Goal: Transaction & Acquisition: Obtain resource

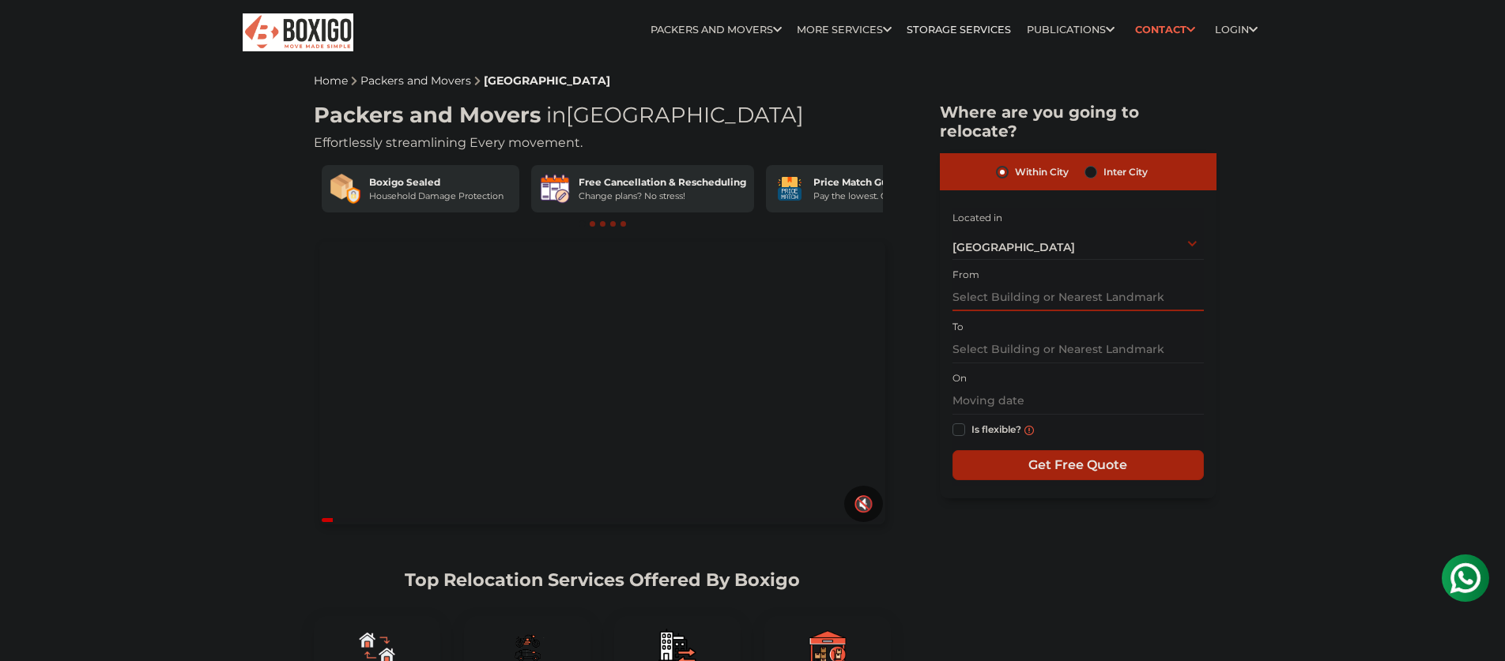
click at [973, 284] on input "text" at bounding box center [1077, 298] width 251 height 28
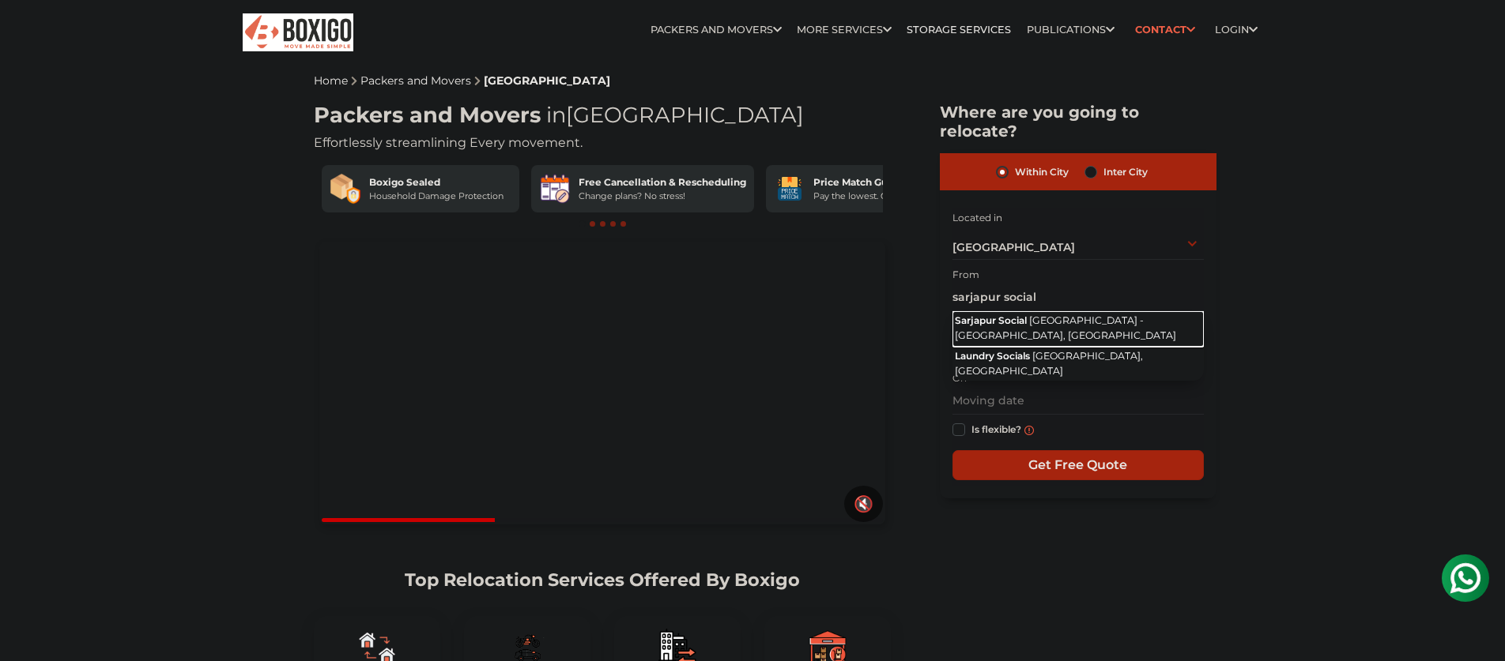
click at [996, 311] on button "[GEOGRAPHIC_DATA] Social [GEOGRAPHIC_DATA] - [GEOGRAPHIC_DATA], [GEOGRAPHIC_DAT…" at bounding box center [1077, 329] width 251 height 36
type input "[GEOGRAPHIC_DATA] Social, [GEOGRAPHIC_DATA] - [GEOGRAPHIC_DATA], [GEOGRAPHIC_DA…"
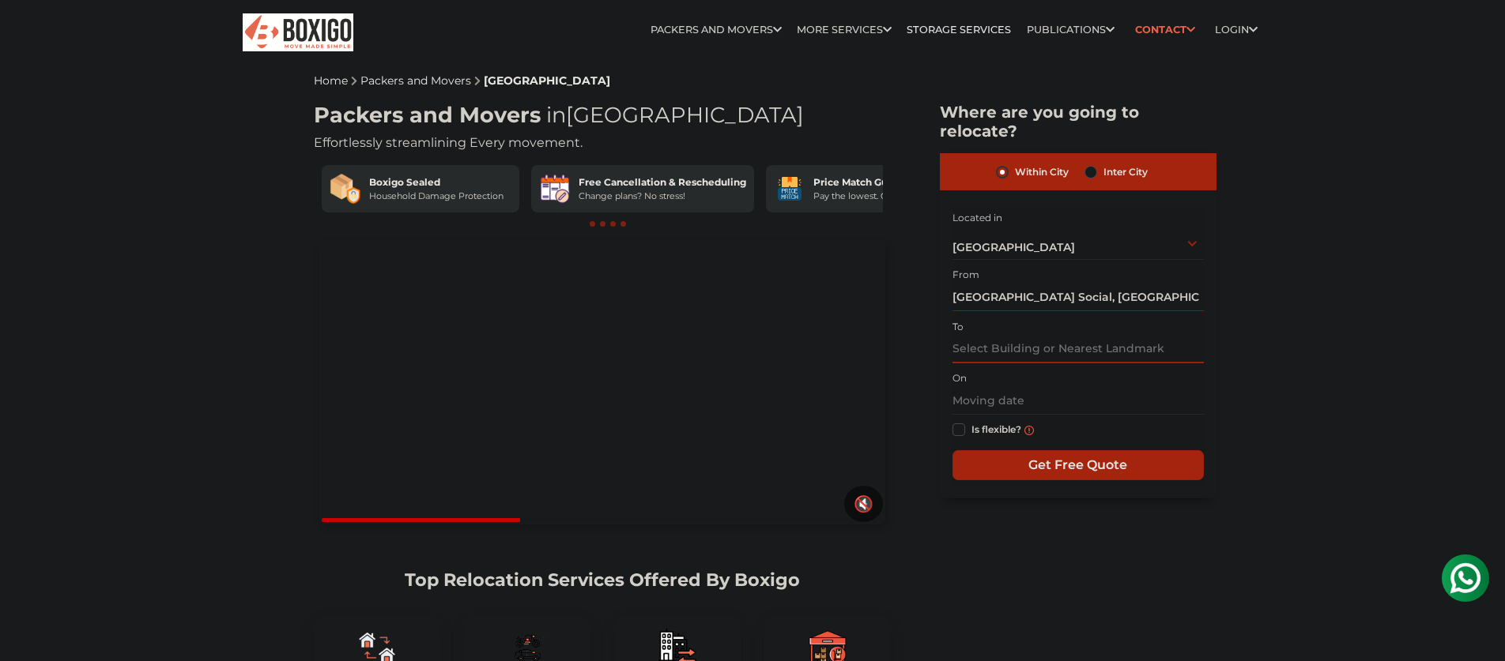
click at [986, 336] on input "text" at bounding box center [1077, 350] width 251 height 28
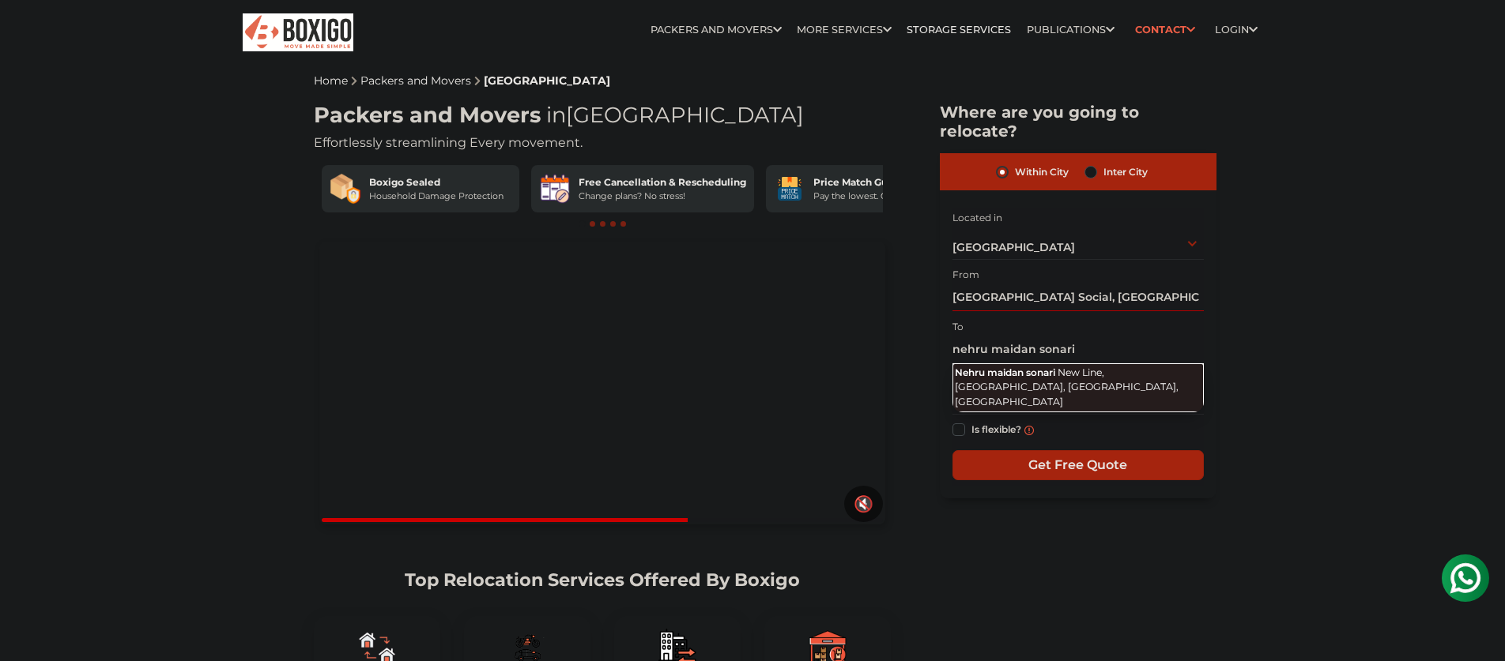
click at [991, 367] on span "Nehru maidan sonari" at bounding box center [1005, 373] width 100 height 12
type input "Nehru maidan sonari, New Line, Sonari, [GEOGRAPHIC_DATA], [GEOGRAPHIC_DATA]"
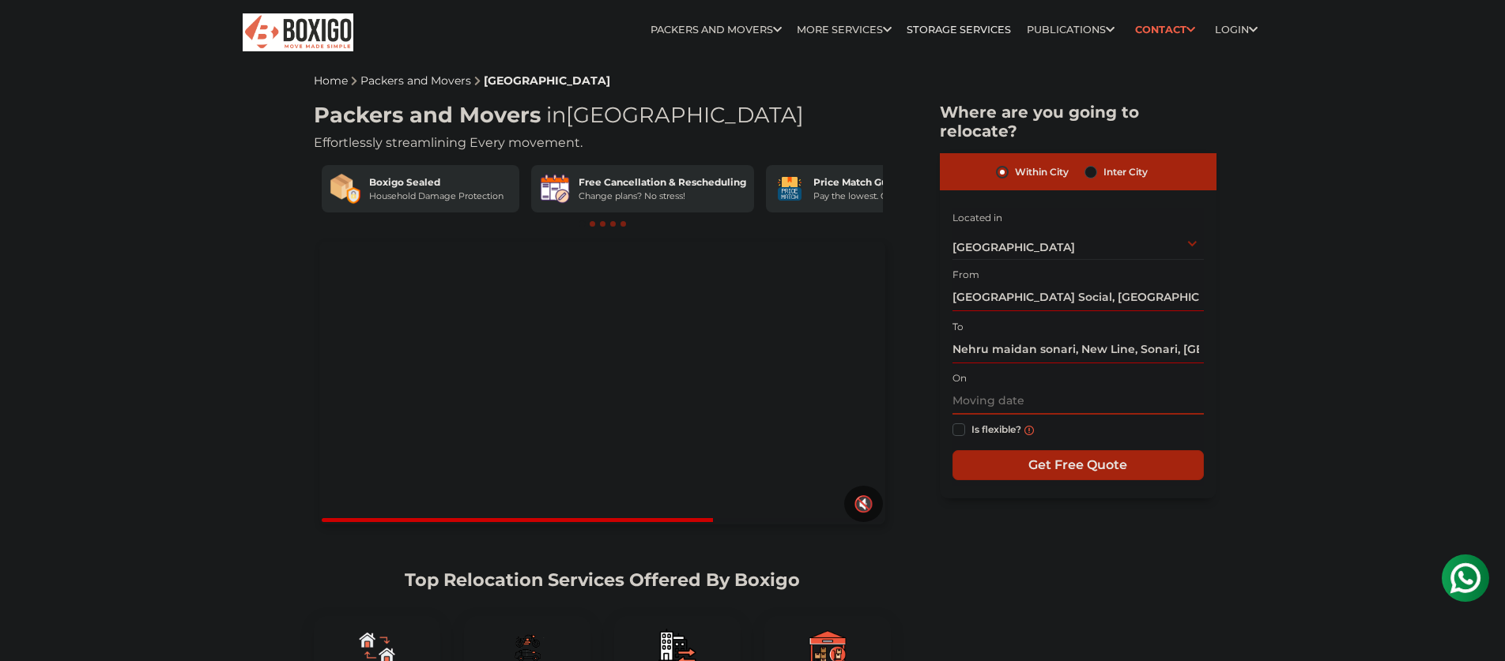
click at [993, 387] on input "text" at bounding box center [1077, 401] width 251 height 28
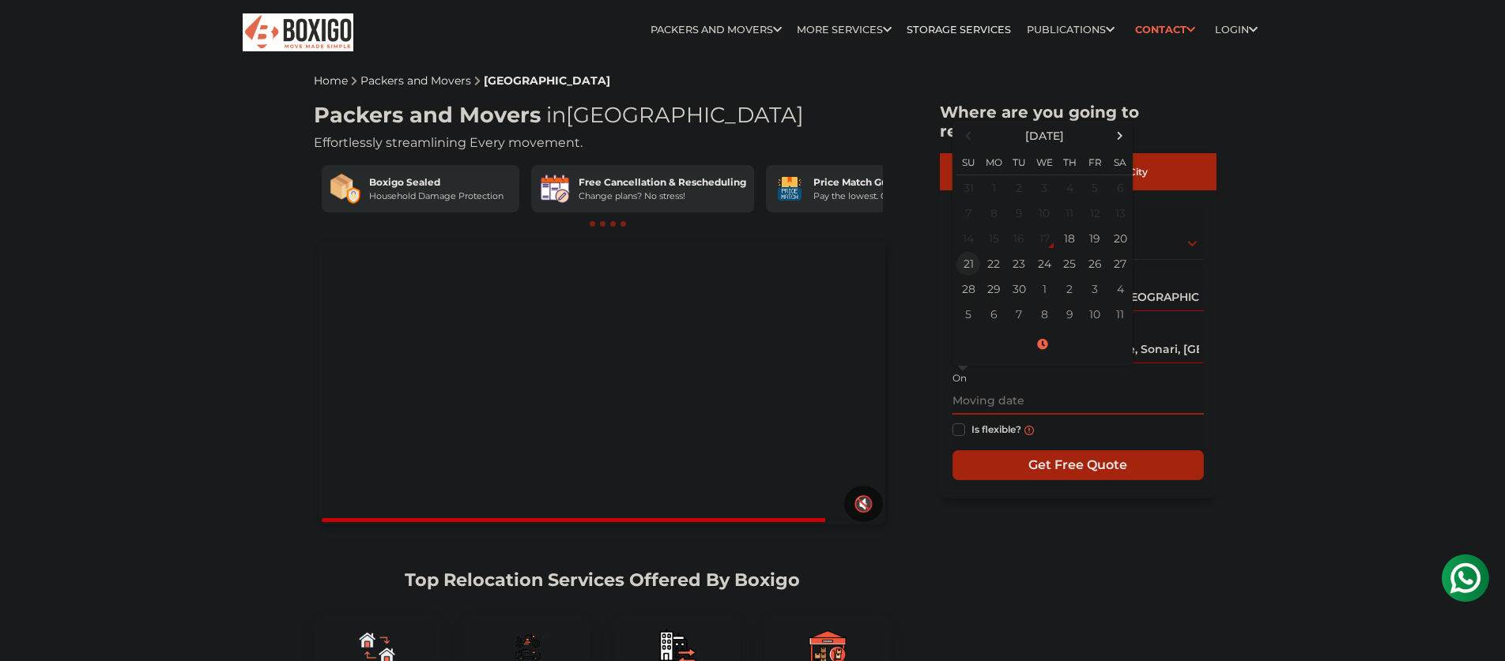
click at [969, 251] on td "21" at bounding box center [967, 263] width 25 height 25
type input "[DATE] 12:00 AM"
click at [1091, 387] on input "[DATE] 12:00 AM" at bounding box center [1077, 401] width 251 height 28
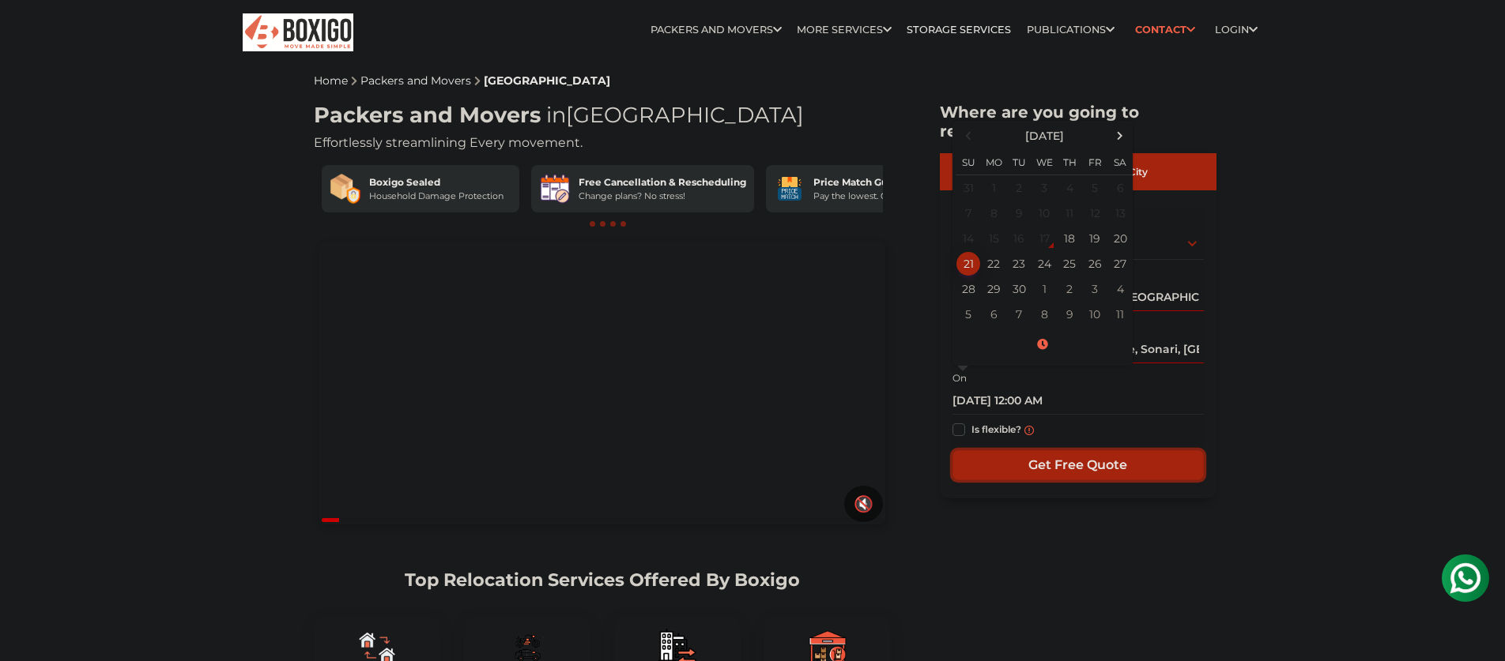
click at [1002, 450] on input "Get Free Quote" at bounding box center [1077, 465] width 251 height 30
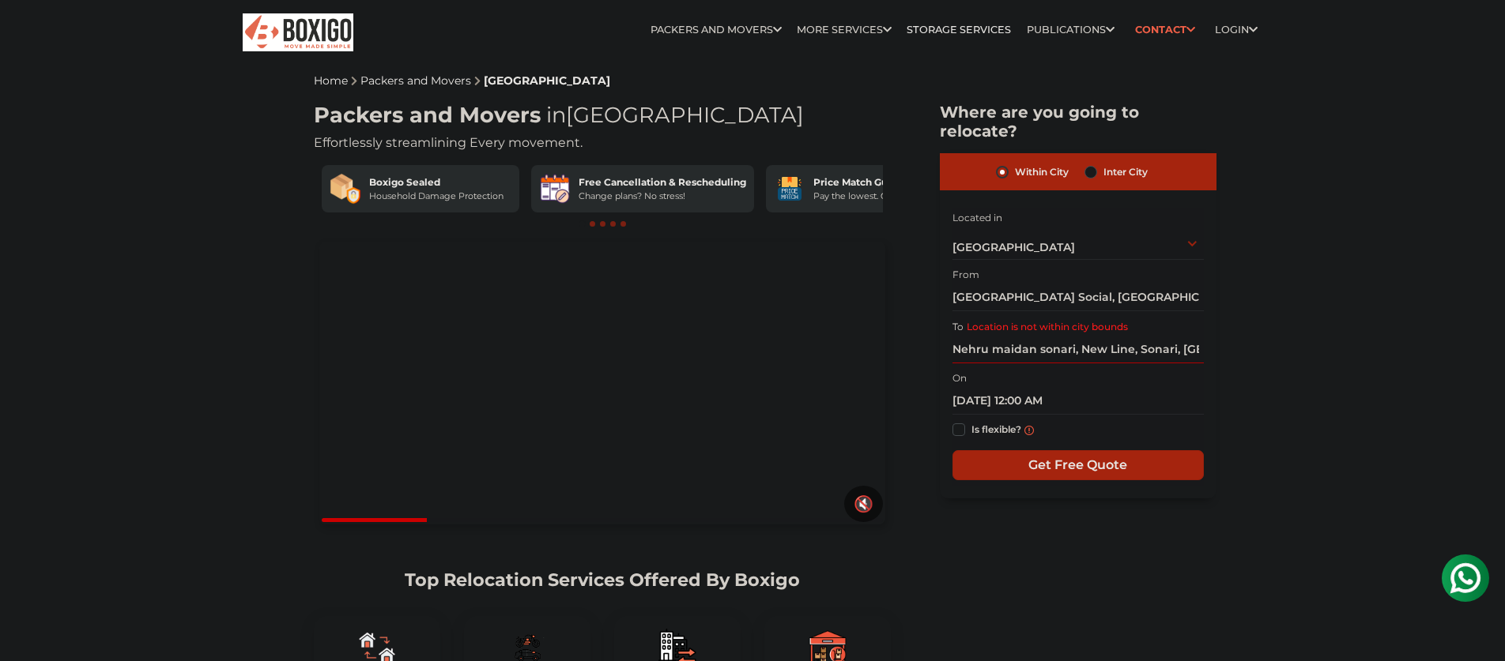
click at [1103, 163] on label "Inter City" at bounding box center [1125, 172] width 44 height 19
click at [1092, 163] on input "Inter City" at bounding box center [1090, 171] width 13 height 16
radio input "true"
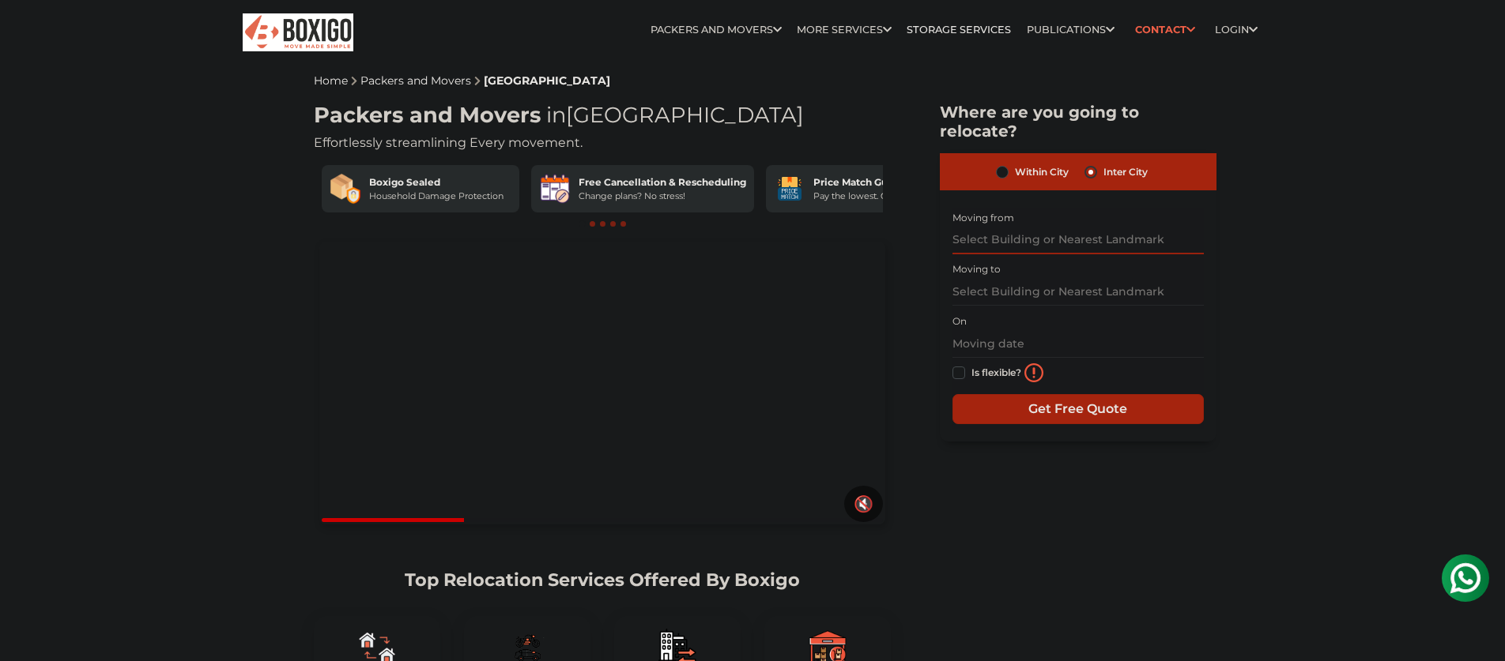
click at [999, 227] on input "text" at bounding box center [1077, 241] width 251 height 28
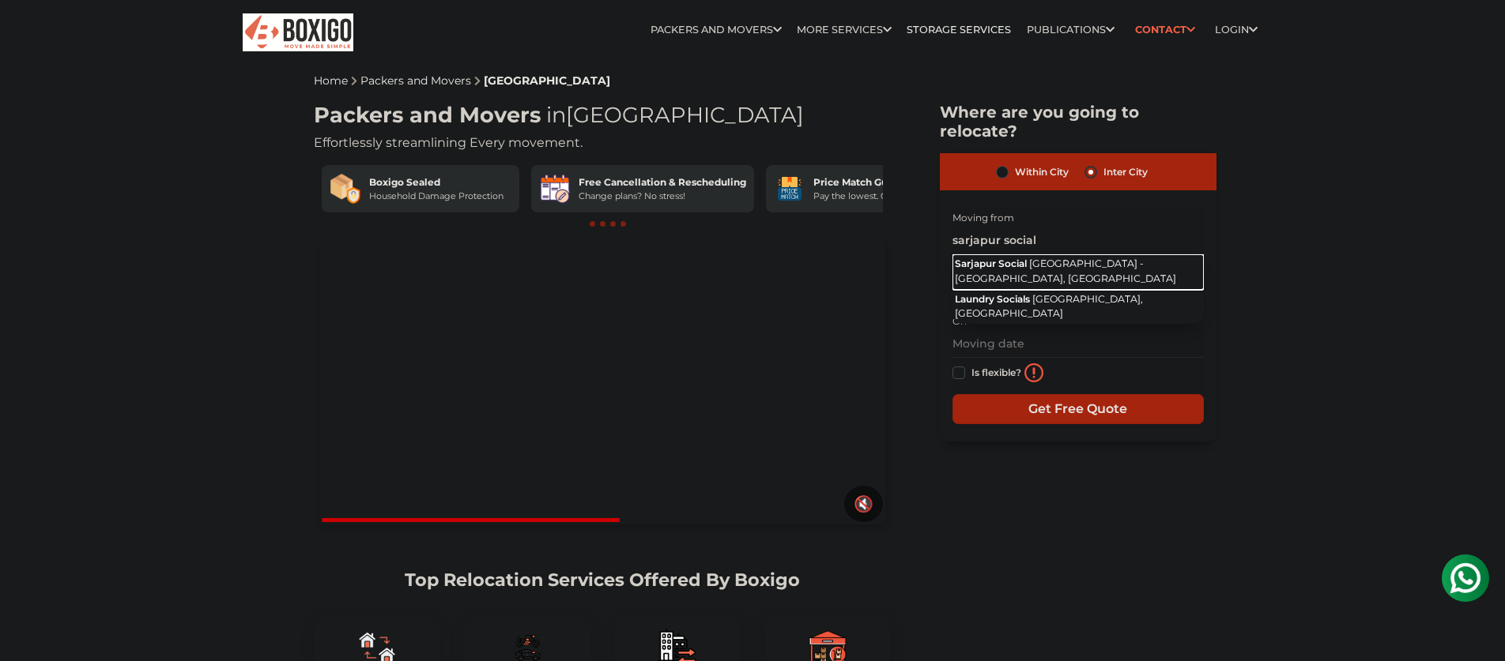
click at [999, 258] on span "Sarjapur Social" at bounding box center [991, 264] width 72 height 12
type input "[GEOGRAPHIC_DATA] Social, [GEOGRAPHIC_DATA] - [GEOGRAPHIC_DATA], [GEOGRAPHIC_DA…"
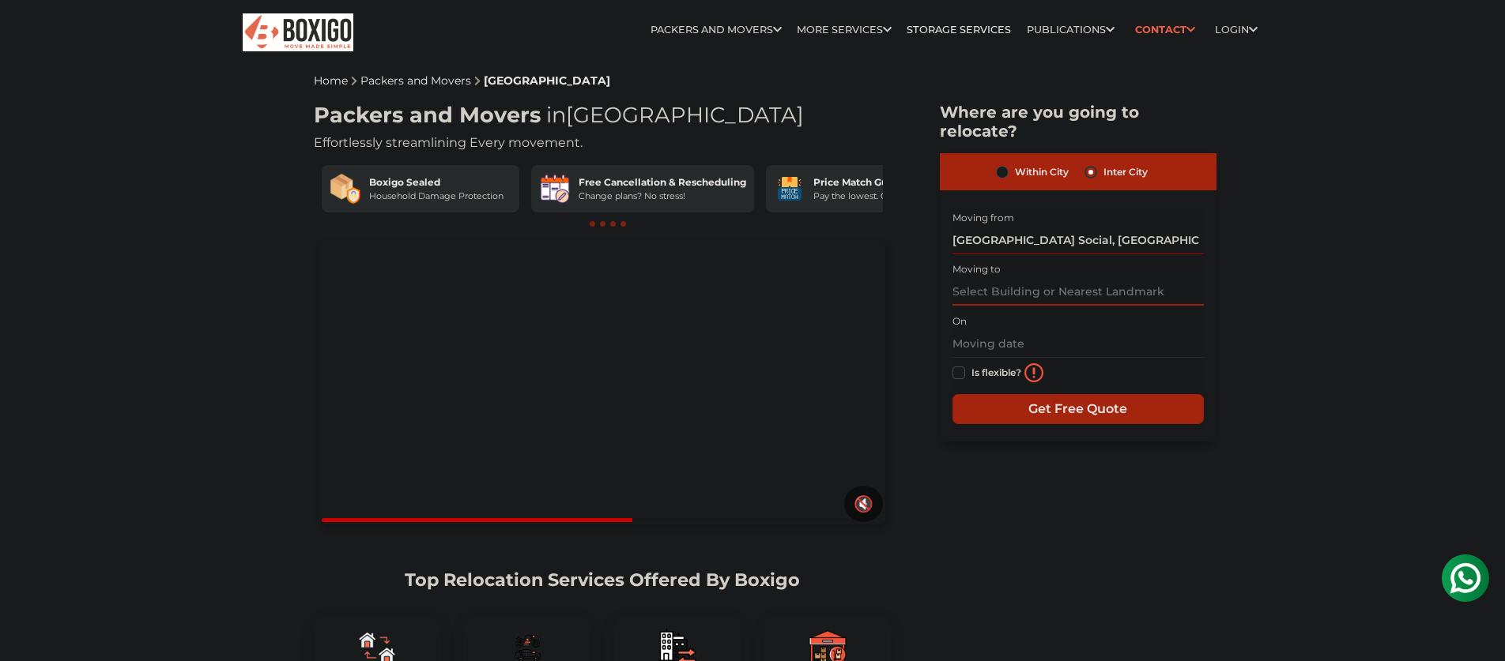
click at [986, 278] on input "text" at bounding box center [1077, 292] width 251 height 28
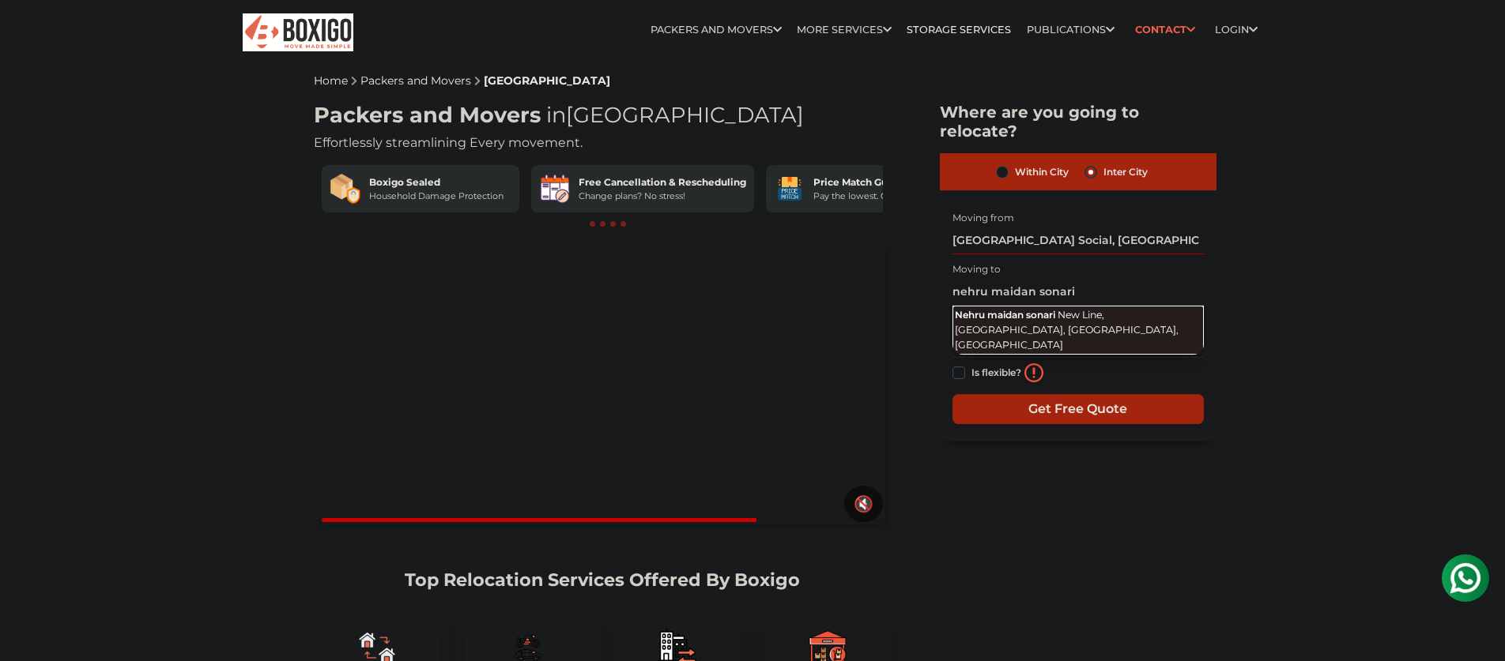
click at [993, 309] on span "New Line, [GEOGRAPHIC_DATA], [GEOGRAPHIC_DATA], [GEOGRAPHIC_DATA]" at bounding box center [1067, 329] width 224 height 41
type input "Nehru maidan sonari, New Line, Sonari, [GEOGRAPHIC_DATA], [GEOGRAPHIC_DATA]"
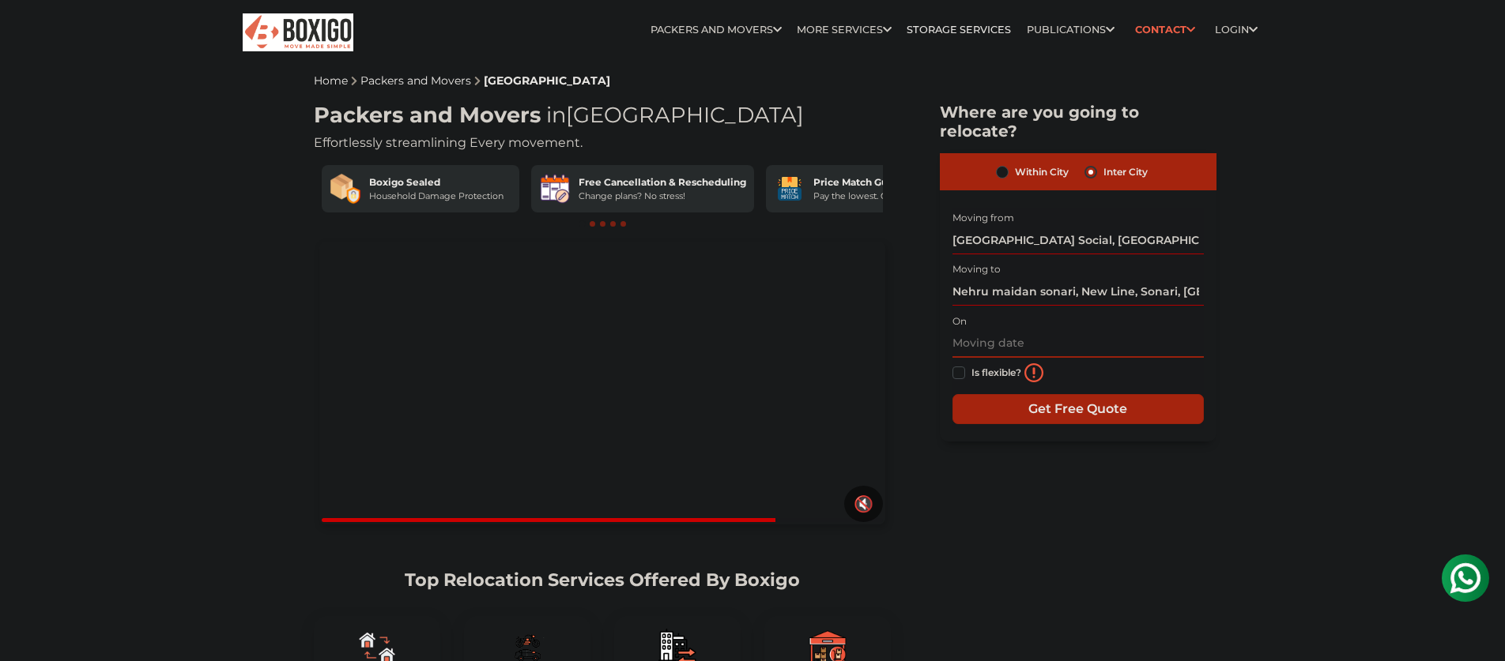
click at [986, 330] on input "text" at bounding box center [1077, 344] width 251 height 28
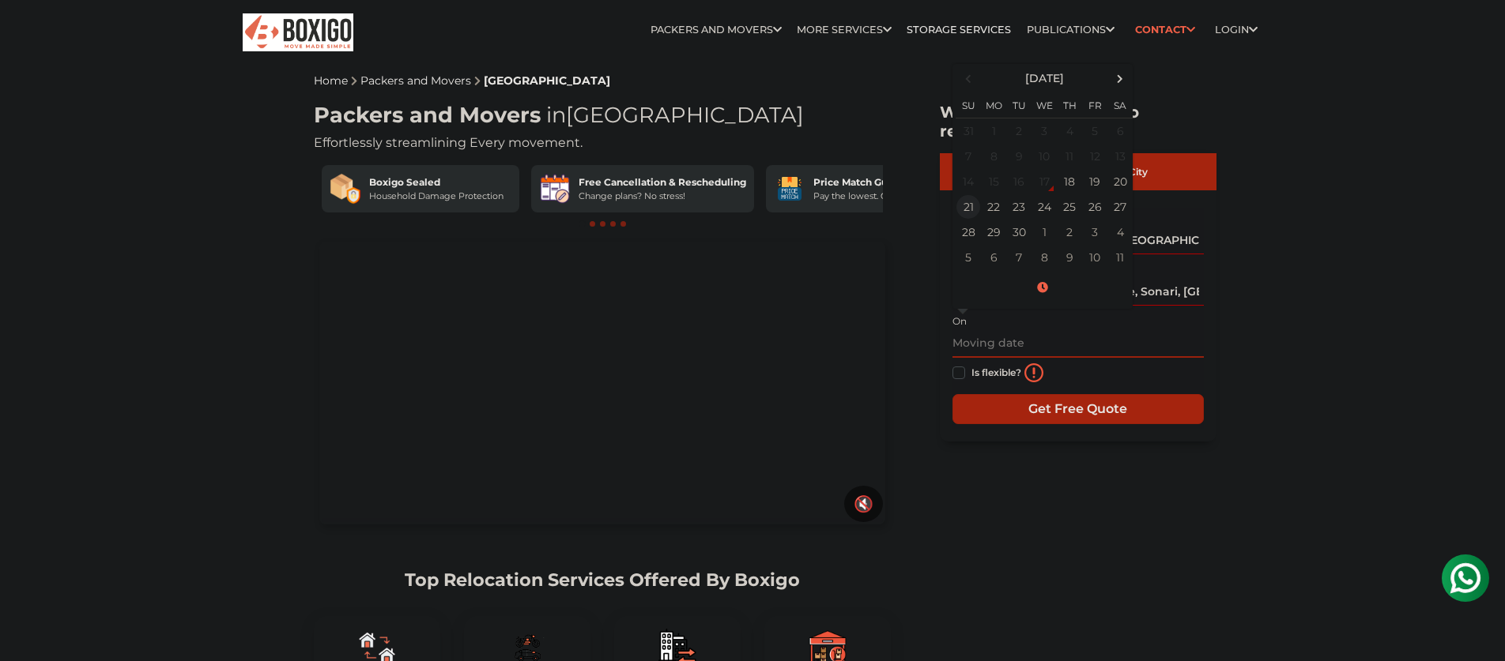
click at [960, 194] on td "21" at bounding box center [967, 206] width 25 height 25
type input "[DATE] 12:00 AM"
click at [1019, 400] on input "Get Free Quote" at bounding box center [1077, 409] width 251 height 30
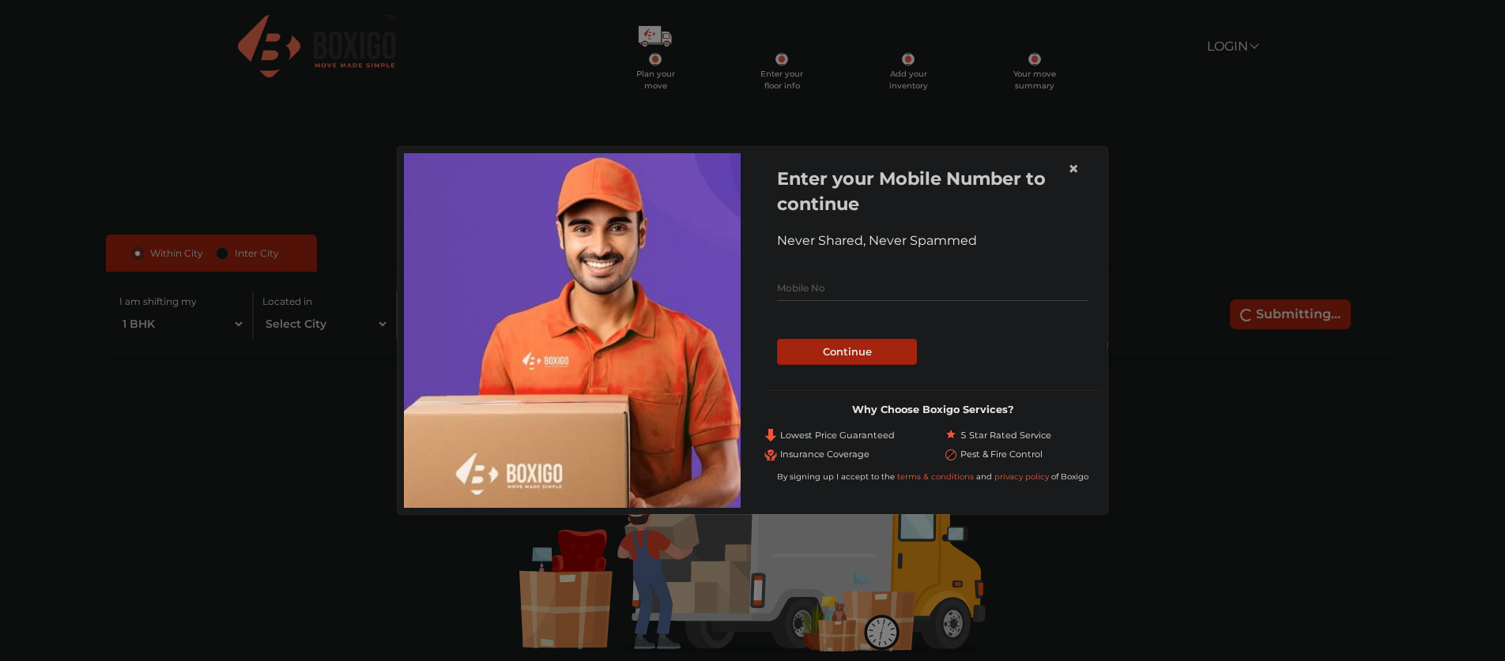
click at [1071, 173] on span "×" at bounding box center [1073, 168] width 11 height 23
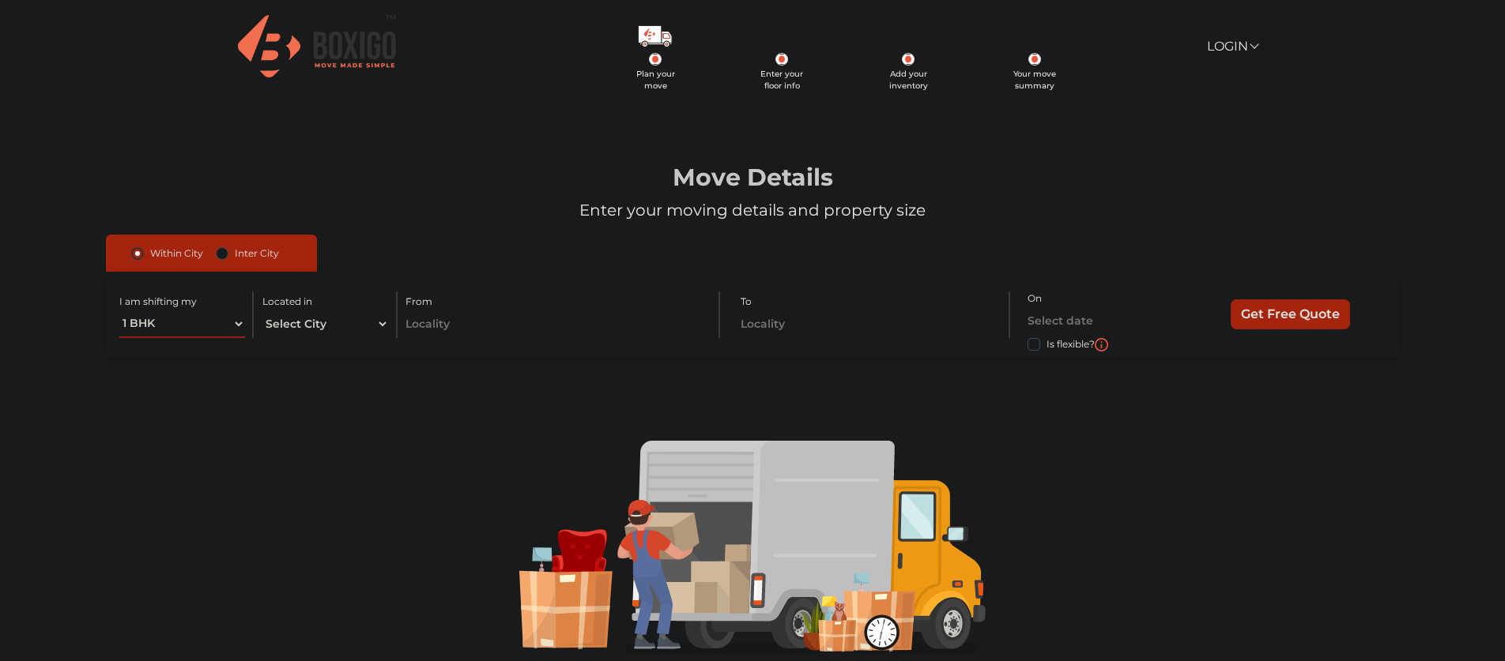
click at [219, 330] on select "1 BHK 2 BHK 3 BHK 3 + BHK FEW ITEMS" at bounding box center [182, 325] width 126 height 28
select select "FEW ITEMS"
click at [119, 311] on select "1 BHK 2 BHK 3 BHK 3 + BHK FEW ITEMS" at bounding box center [182, 325] width 126 height 28
click at [306, 323] on select "Select City Bangalore Bengaluru Bhopal Bhubaneswar Chennai Coimbatore Cuttack D…" at bounding box center [325, 325] width 126 height 28
select select "[GEOGRAPHIC_DATA]"
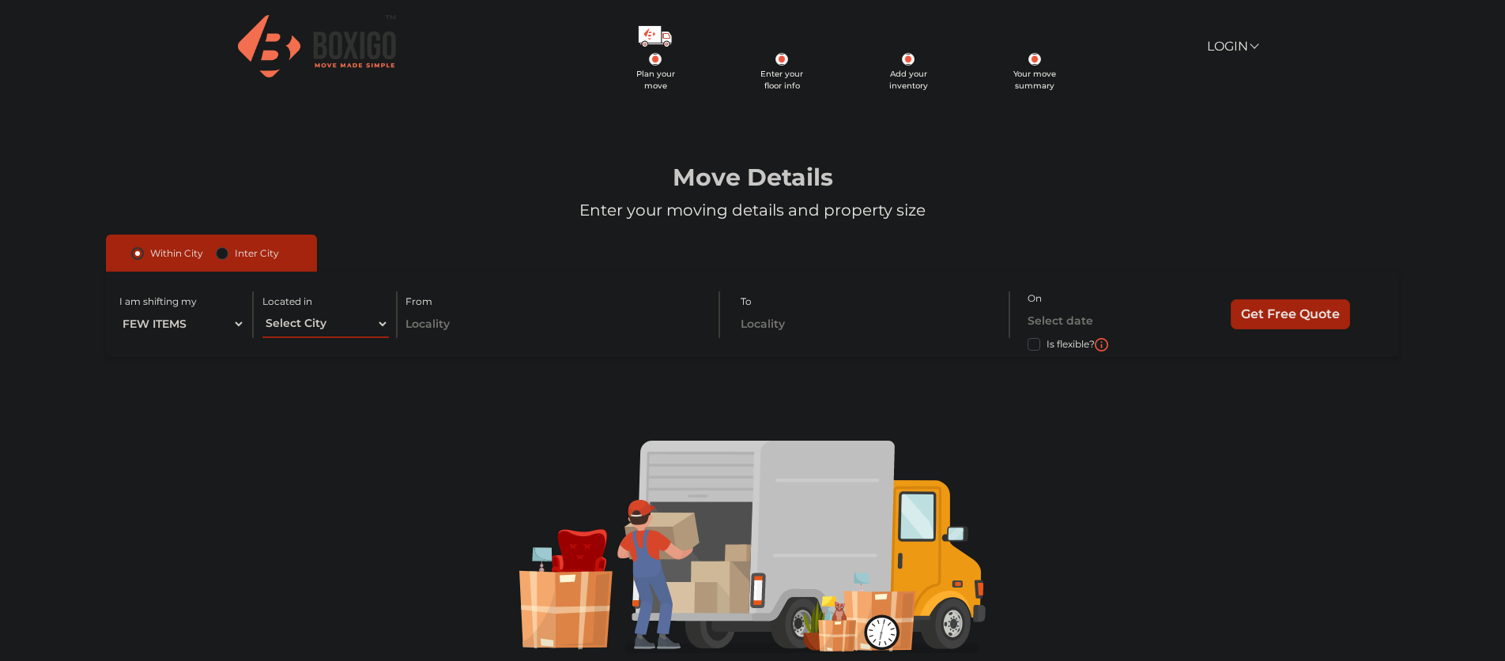
click at [262, 311] on select "Select City Bangalore Bengaluru Bhopal Bhubaneswar Chennai Coimbatore Cuttack D…" at bounding box center [325, 325] width 126 height 28
click at [417, 327] on input "text" at bounding box center [553, 325] width 296 height 28
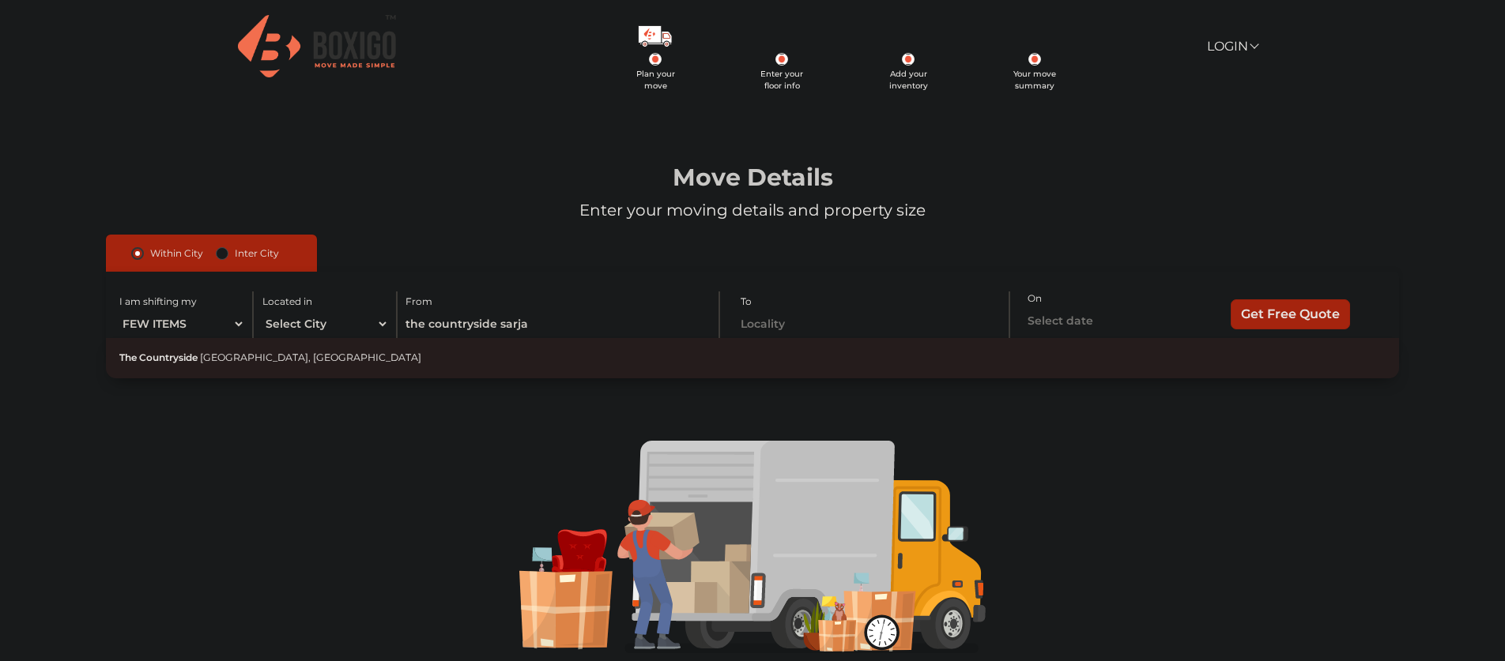
click at [402, 360] on span "Sarjapur Main Road, Rainbow Drive, Doddakannelli, Bengaluru, Karnataka" at bounding box center [310, 358] width 221 height 12
type input "The Countryside, Sarjapur Main Road, Rainbow Drive, Doddakannelli, Bengaluru, K…"
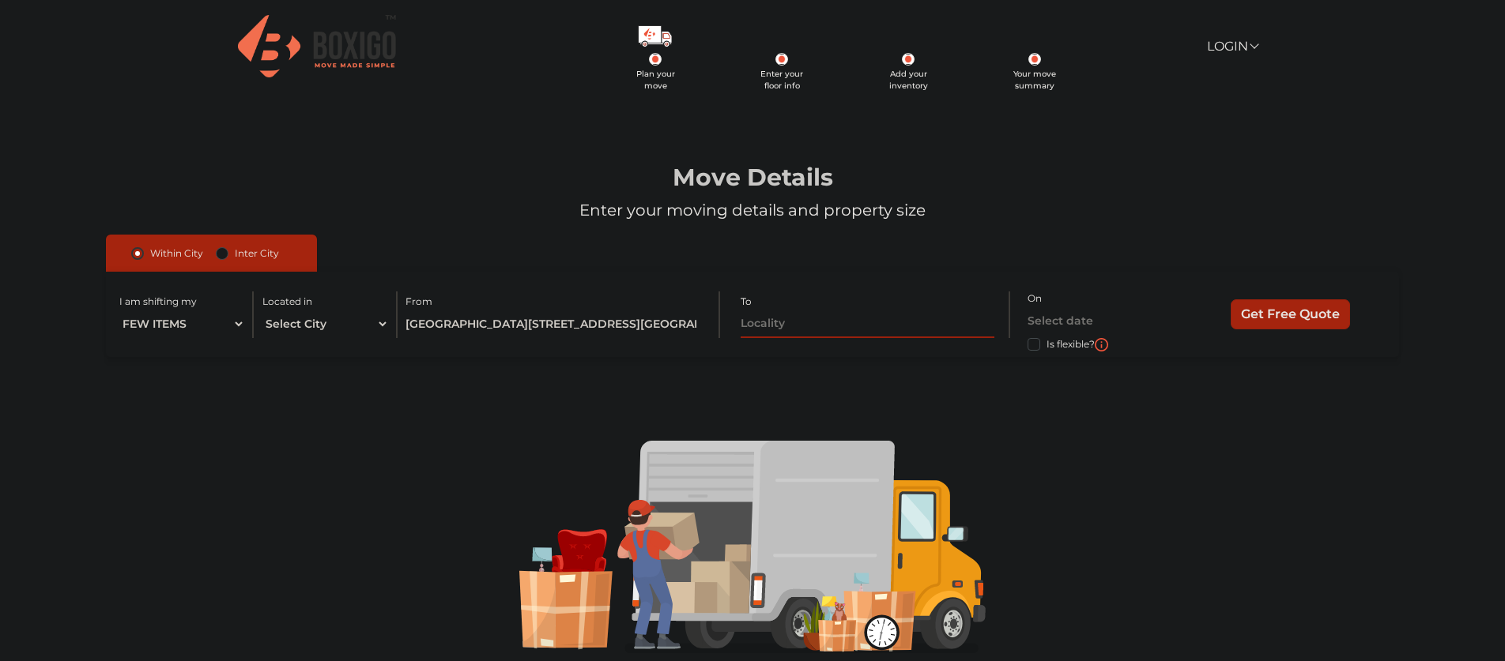
click at [756, 323] on input "text" at bounding box center [867, 325] width 254 height 28
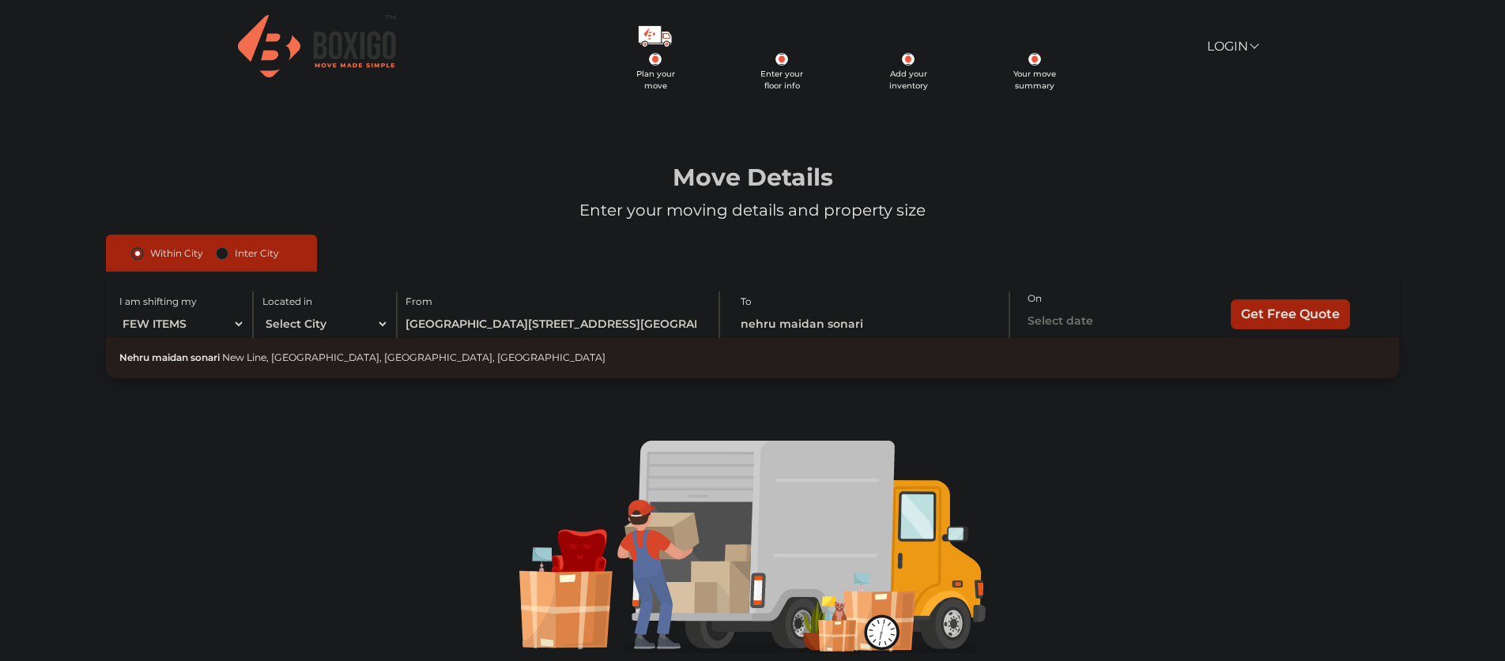
click at [769, 355] on button "Nehru maidan sonari New Line, Sonari, Jamshedpur, Jharkhand" at bounding box center [752, 358] width 1293 height 40
type input "Nehru maidan sonari, New Line, Sonari, [GEOGRAPHIC_DATA], [GEOGRAPHIC_DATA]"
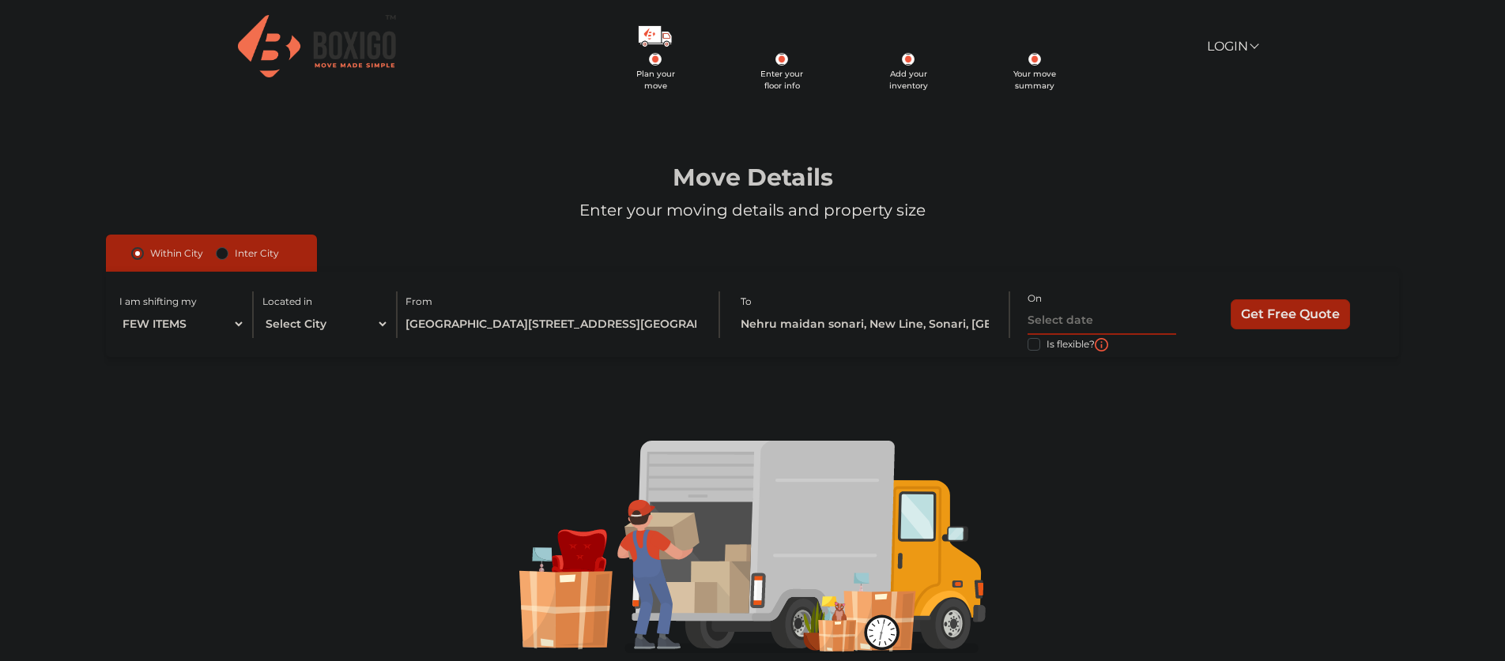
click at [1046, 317] on input "text" at bounding box center [1101, 321] width 149 height 28
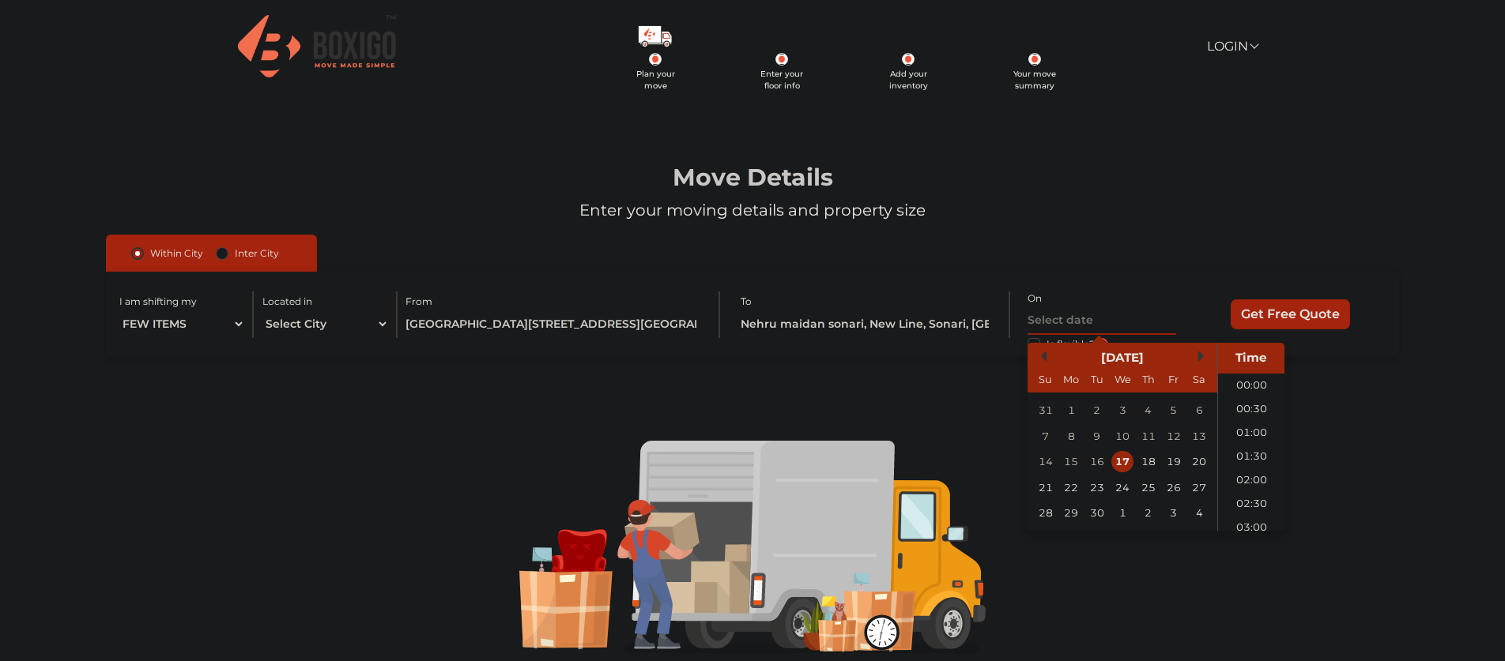
scroll to position [716, 0]
click at [1050, 488] on div "21" at bounding box center [1044, 486] width 21 height 21
type input "21/09/2025 12:00 AM"
click at [1278, 309] on input "Get Free Quote" at bounding box center [1289, 314] width 119 height 30
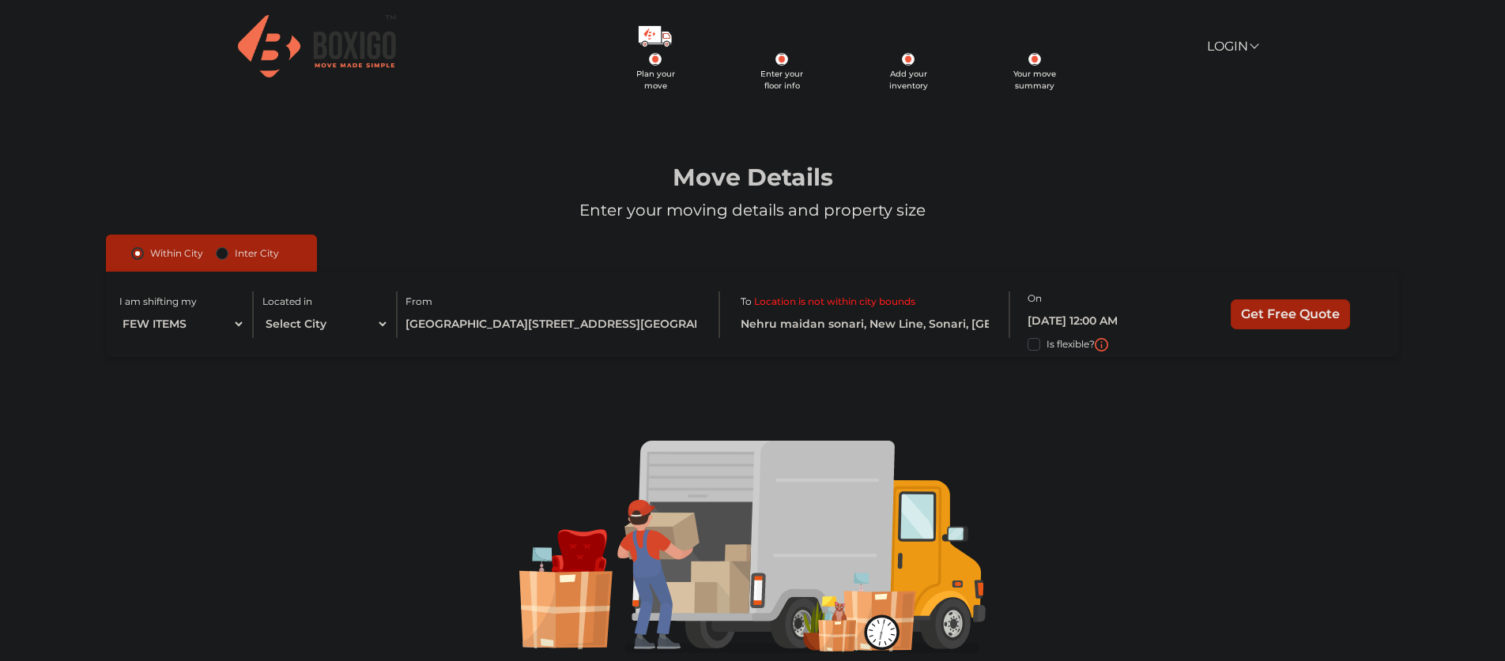
click at [235, 257] on label "Inter City" at bounding box center [257, 253] width 44 height 19
click at [225, 257] on input "Inter City" at bounding box center [222, 252] width 13 height 16
radio input "true"
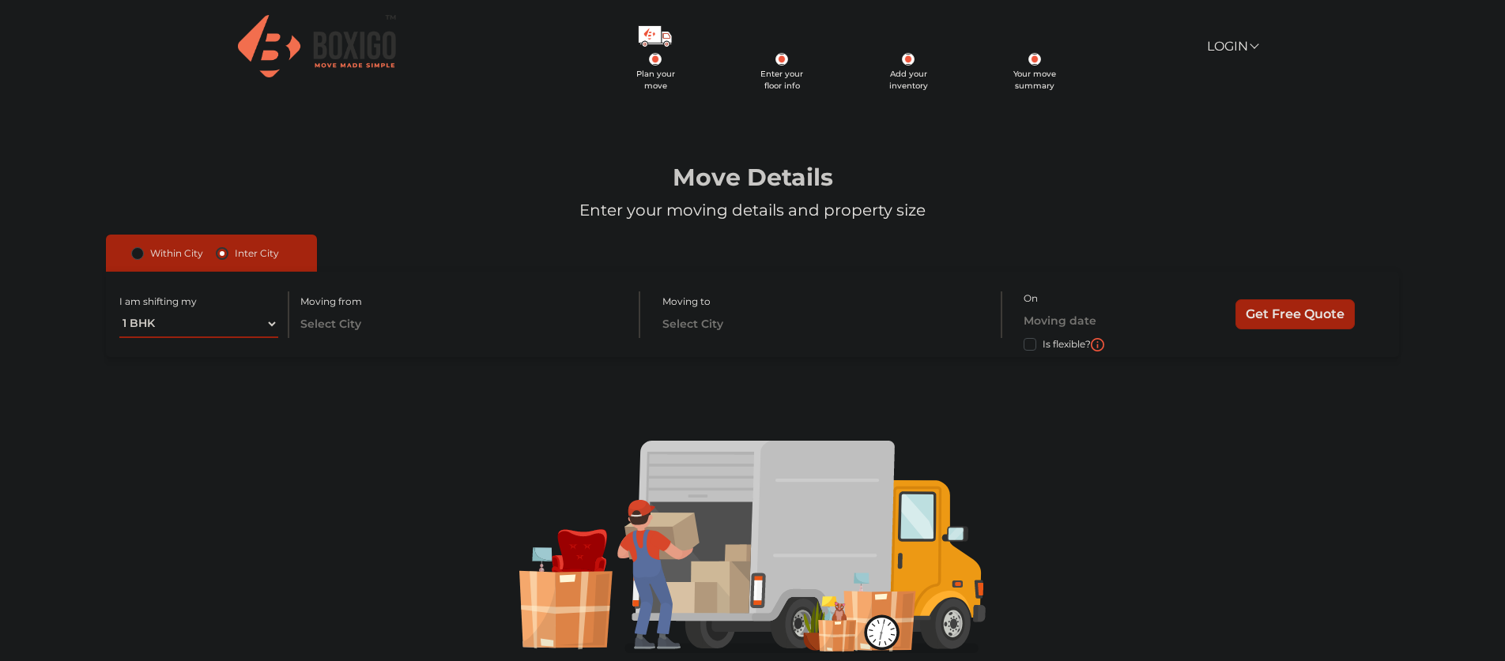
click at [232, 321] on select "1 BHK 2 BHK 3 BHK 3 + BHK FEW ITEMS" at bounding box center [199, 325] width 160 height 28
select select "FEW ITEMS"
click at [119, 311] on select "1 BHK 2 BHK 3 BHK 3 + BHK FEW ITEMS" at bounding box center [199, 325] width 160 height 28
click at [326, 330] on input "text" at bounding box center [460, 325] width 321 height 28
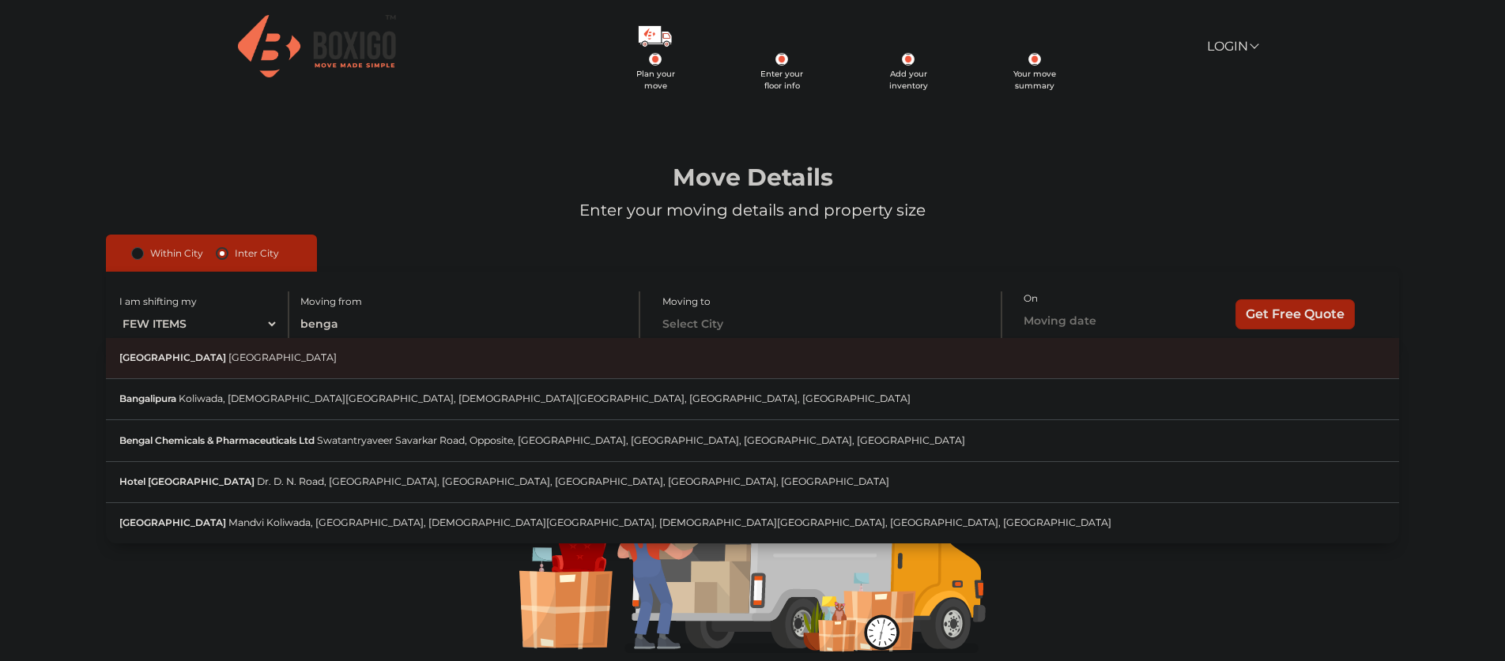
click at [309, 356] on button "Bengaluru Karnataka" at bounding box center [752, 358] width 1293 height 41
type input "Bengaluru, Karnataka"
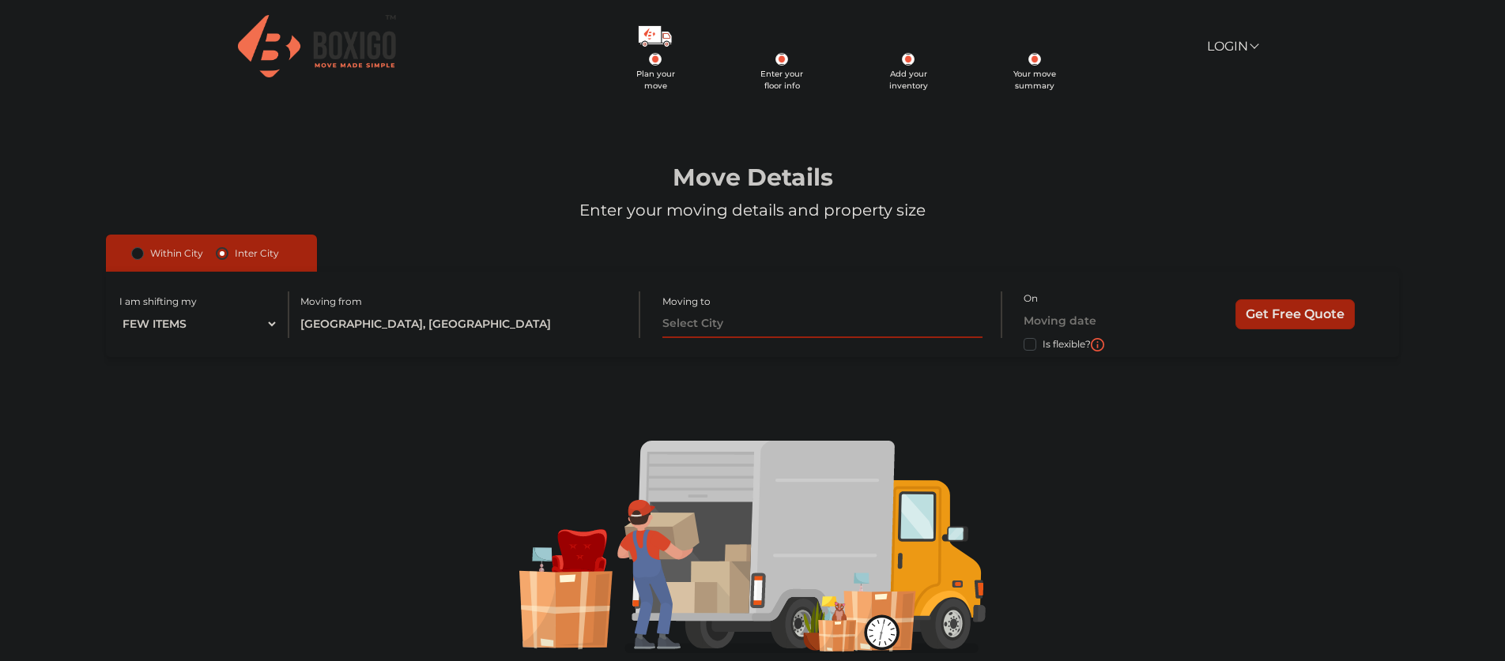
click at [699, 326] on input "text" at bounding box center [822, 325] width 321 height 28
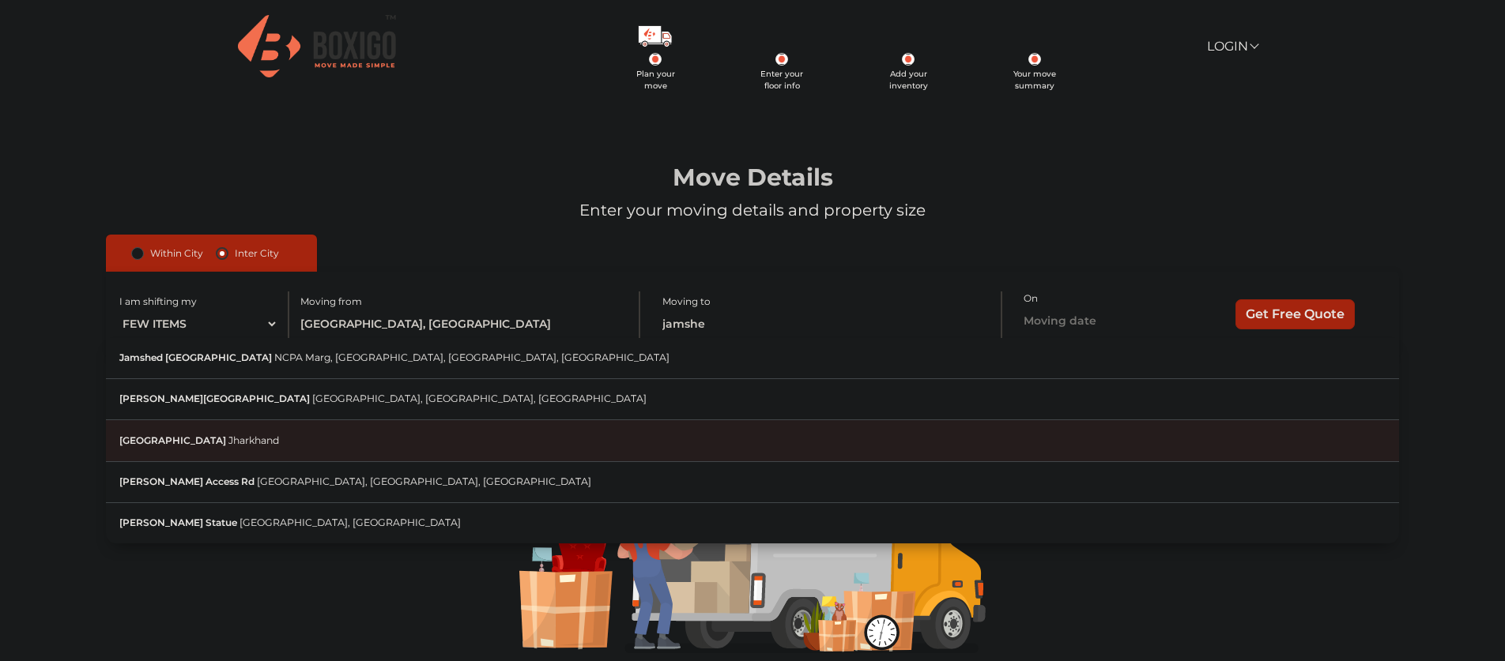
click at [716, 424] on button "Jamshedpur Jharkhand" at bounding box center [752, 440] width 1293 height 41
type input "Jamshedpur, Jharkhand"
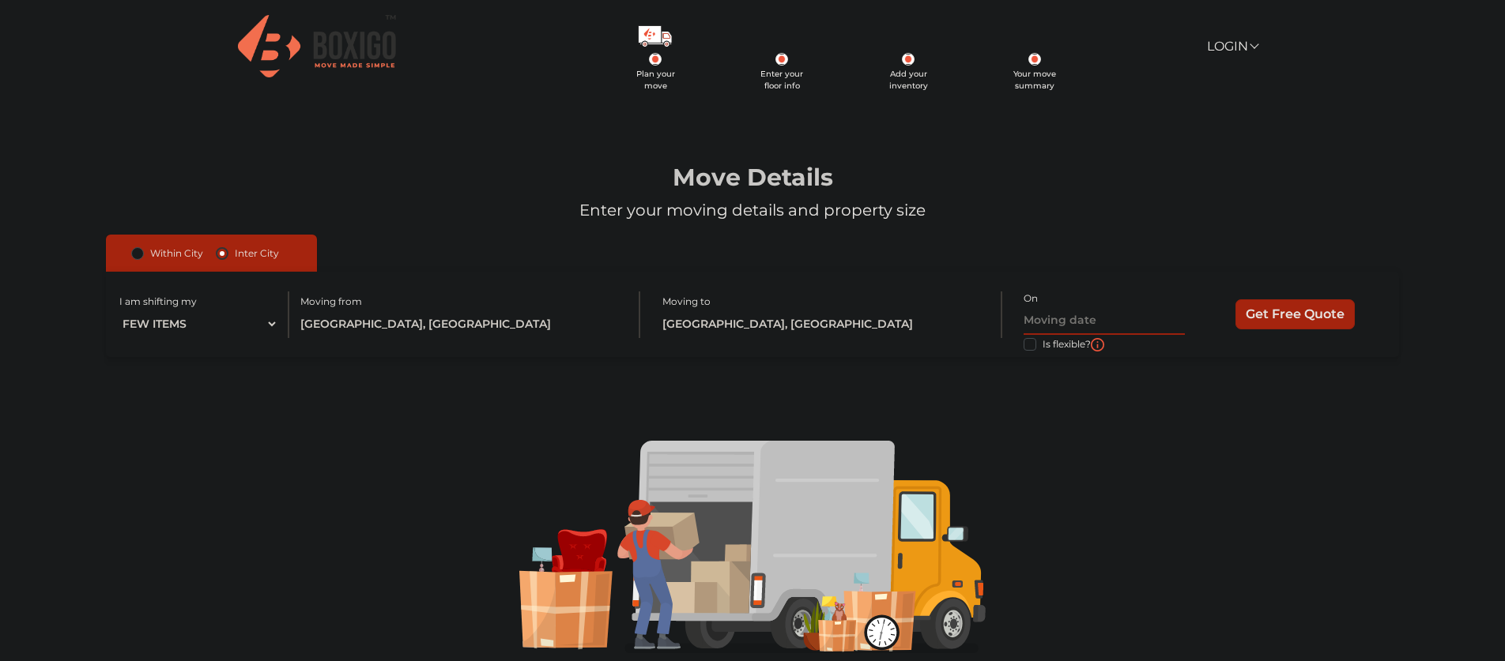
click at [1045, 326] on input "text" at bounding box center [1103, 321] width 161 height 28
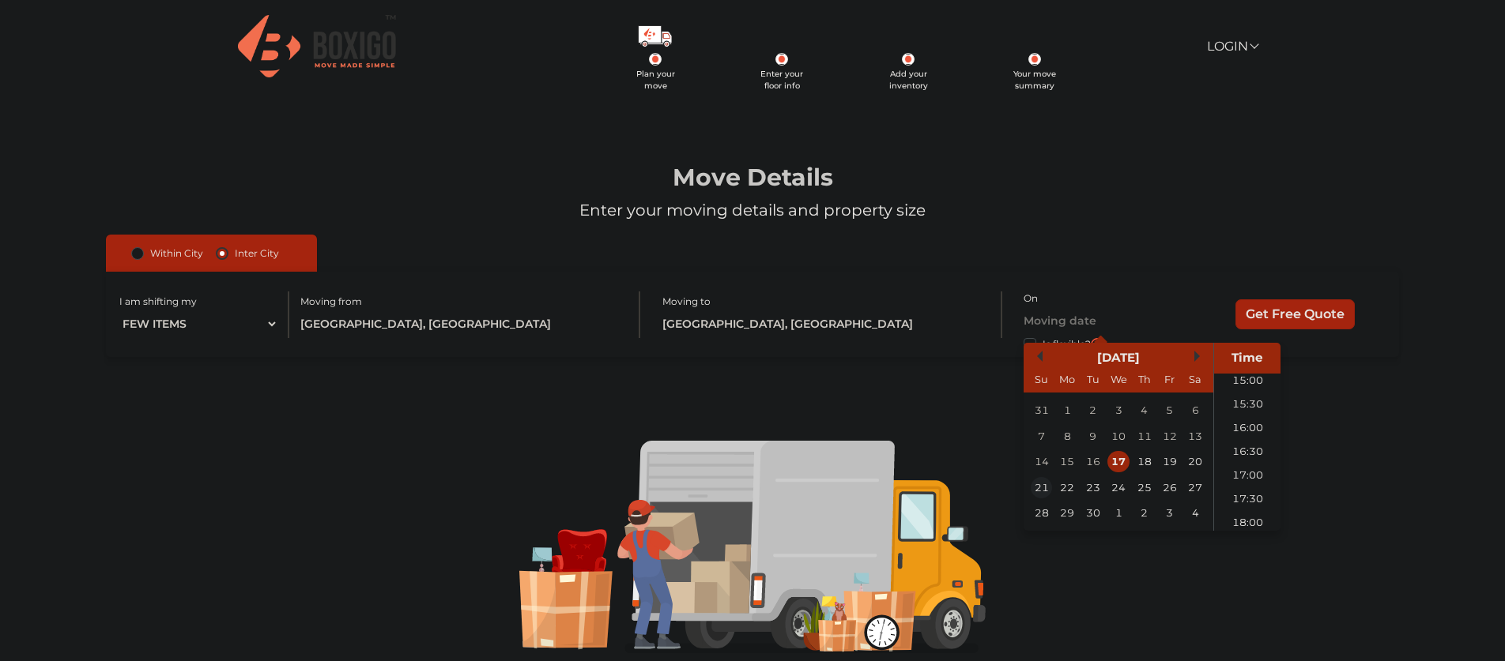
click at [1041, 480] on div "21" at bounding box center [1040, 486] width 21 height 21
type input "21/09/2025 12:00 AM"
click at [1279, 324] on input "Get Free Quote" at bounding box center [1294, 314] width 119 height 30
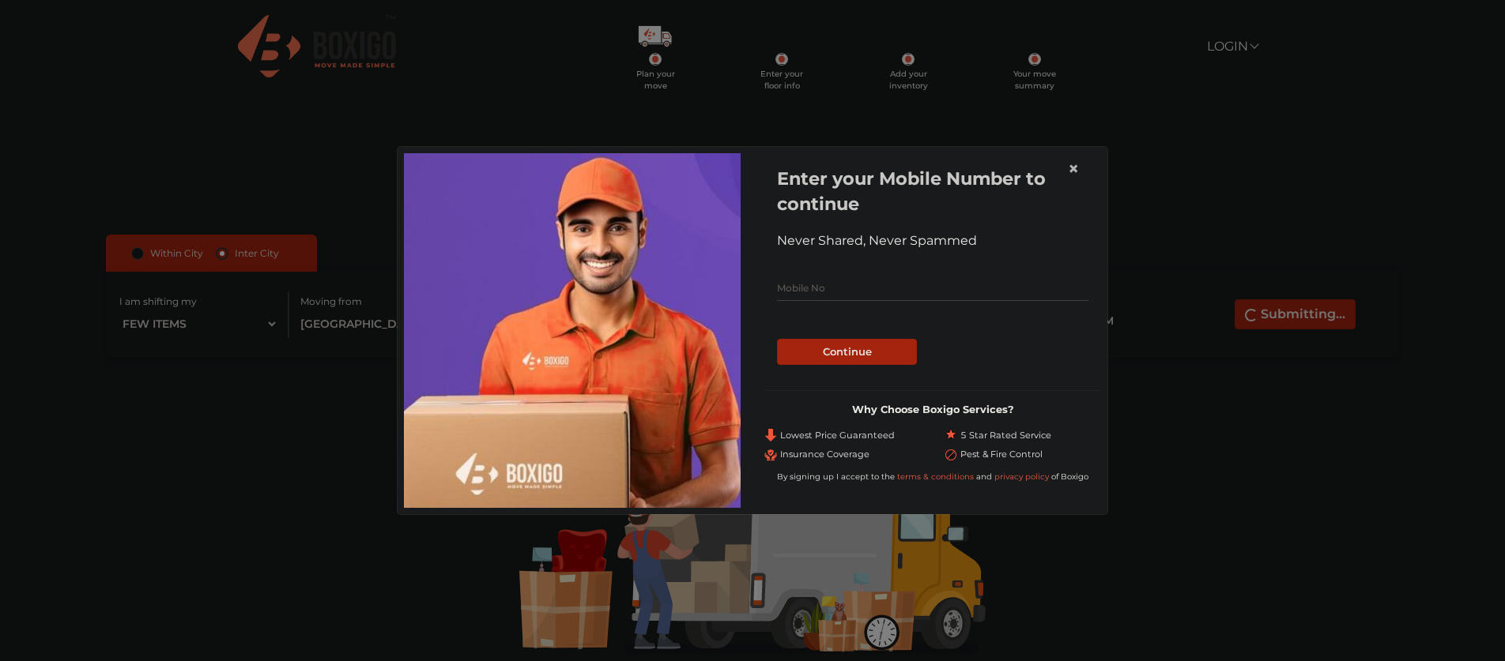
click at [1070, 165] on span "×" at bounding box center [1073, 168] width 11 height 23
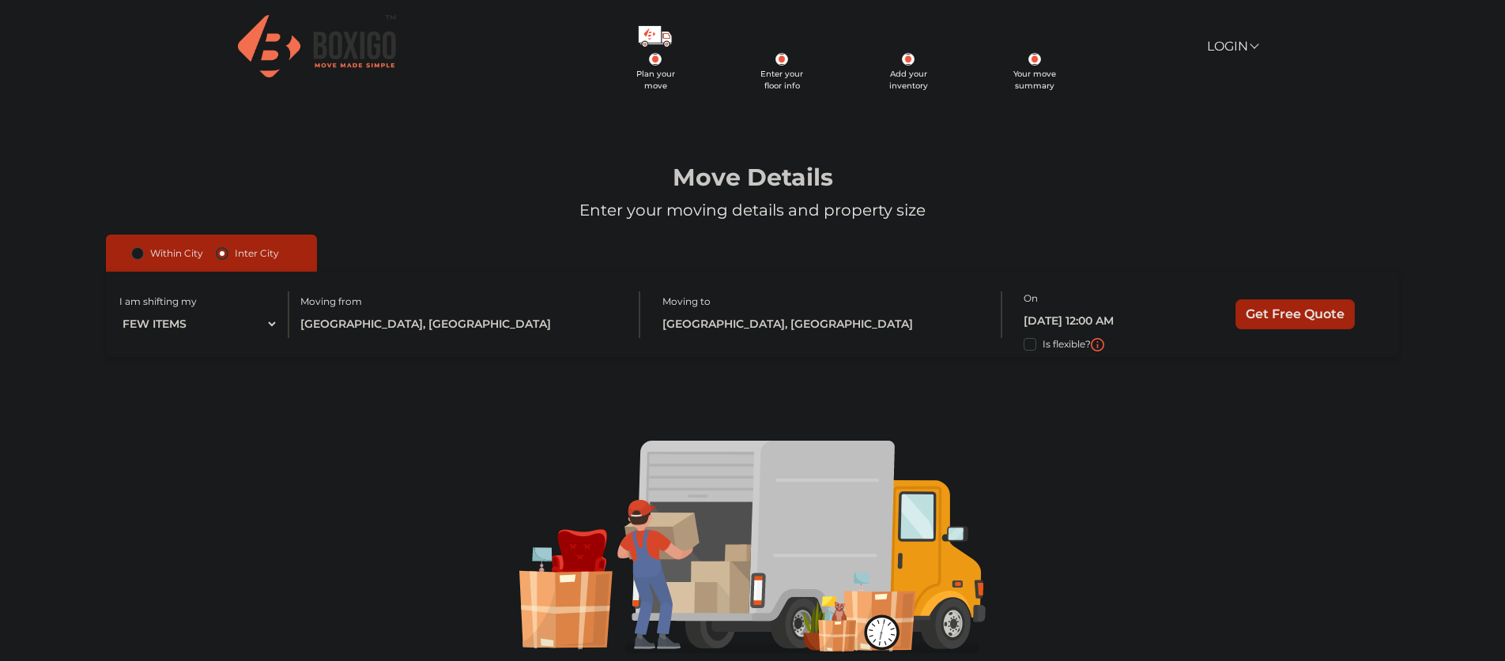
scroll to position [76, 0]
